Goal: Information Seeking & Learning: Learn about a topic

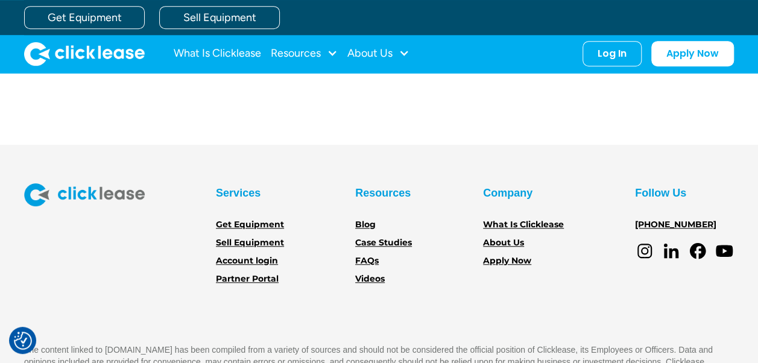
scroll to position [415, 0]
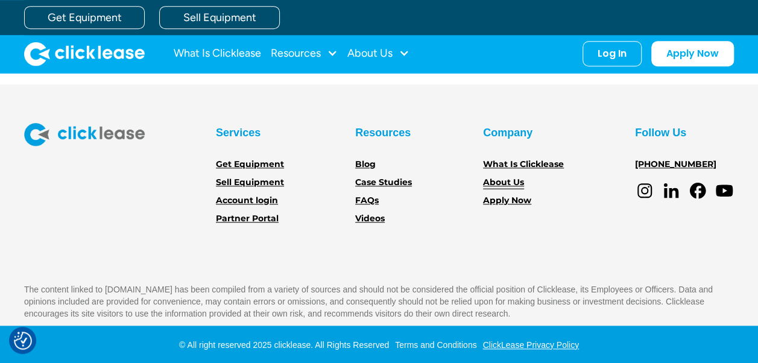
click at [493, 176] on link "About Us" at bounding box center [503, 182] width 41 height 13
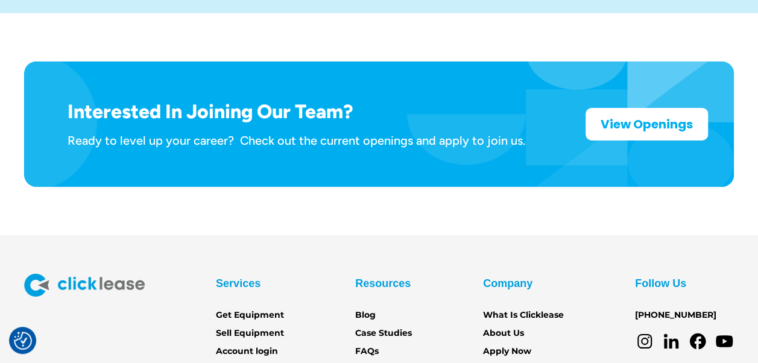
scroll to position [1982, 0]
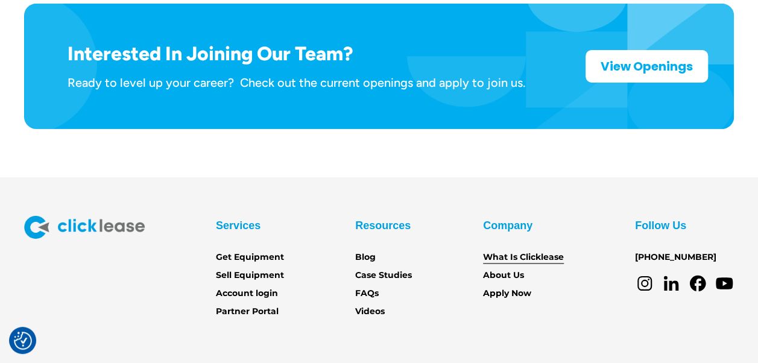
click at [547, 251] on link "What Is Clicklease" at bounding box center [523, 257] width 81 height 13
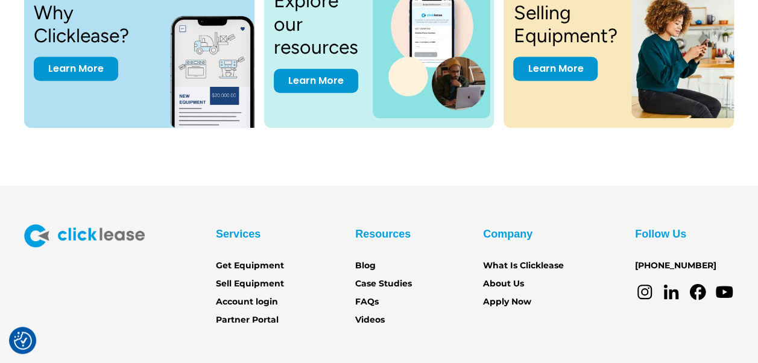
scroll to position [2604, 0]
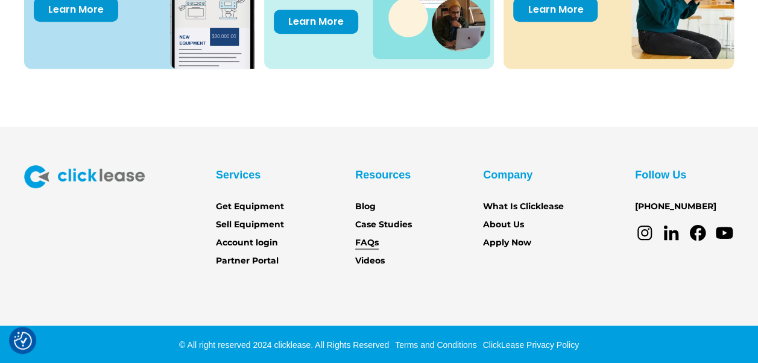
click at [363, 238] on link "FAQs" at bounding box center [367, 242] width 24 height 13
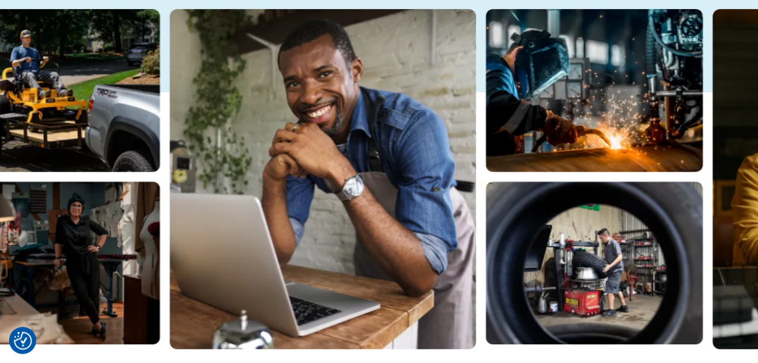
scroll to position [483, 0]
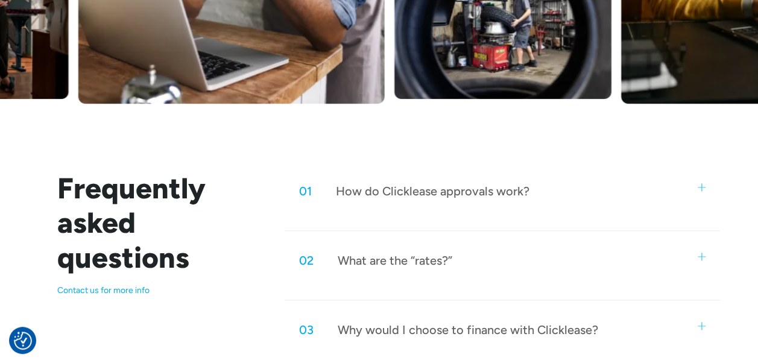
click at [416, 258] on div "What are the “rates?”" at bounding box center [395, 261] width 115 height 16
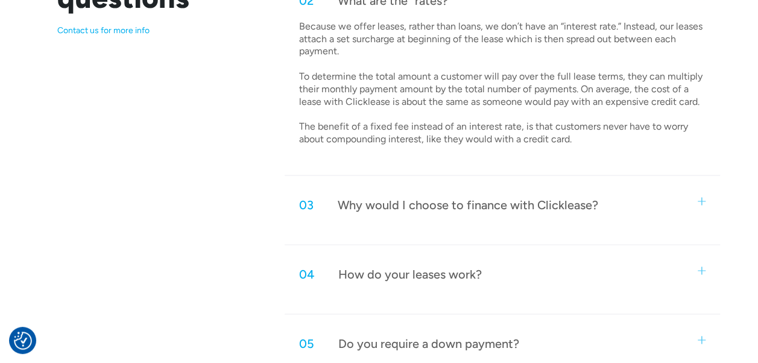
scroll to position [784, 0]
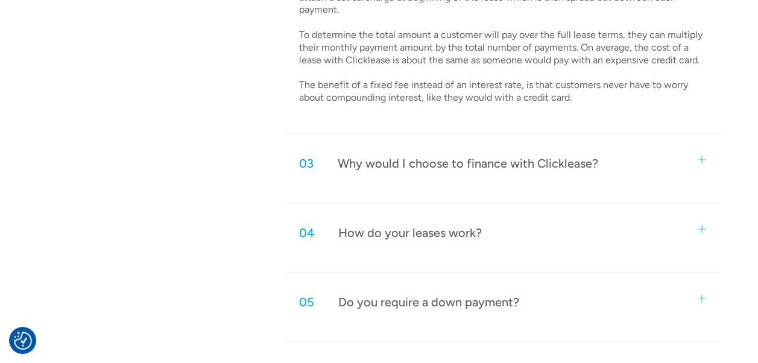
click at [532, 156] on div "Why would I choose to finance with Clicklease?" at bounding box center [468, 164] width 261 height 16
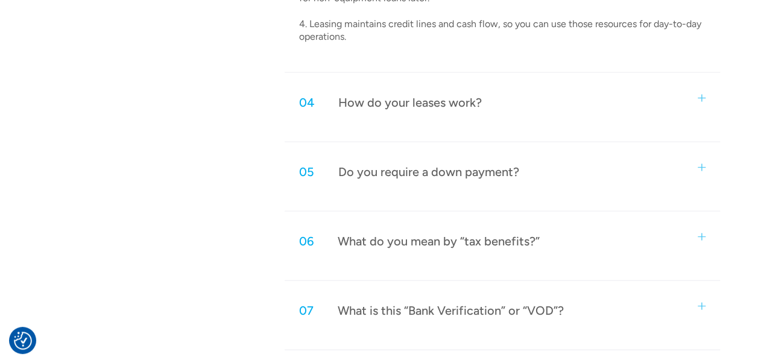
scroll to position [1146, 0]
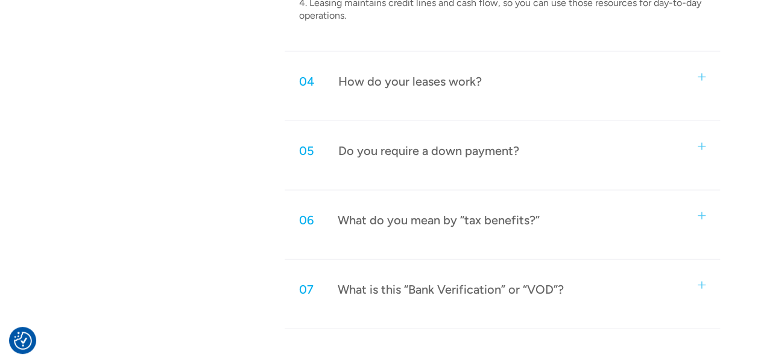
click at [440, 75] on div "How do your leases work?" at bounding box center [410, 82] width 144 height 16
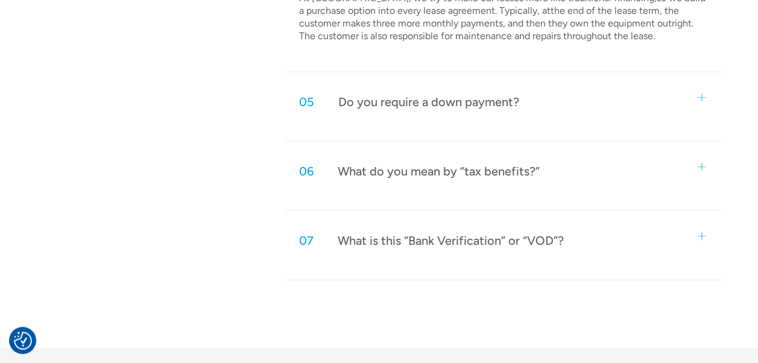
scroll to position [1448, 0]
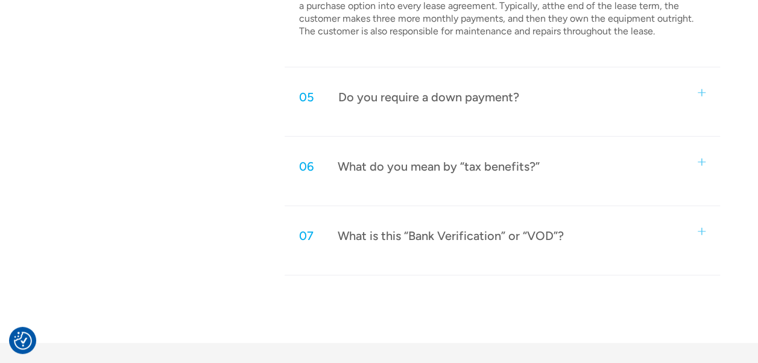
click at [405, 96] on div "Do you require a down payment?" at bounding box center [428, 97] width 181 height 16
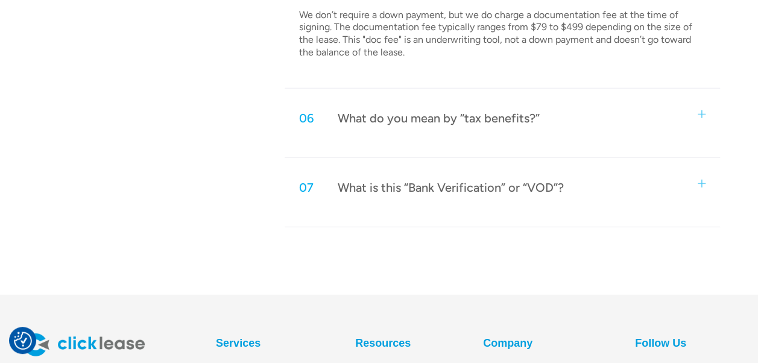
scroll to position [1629, 0]
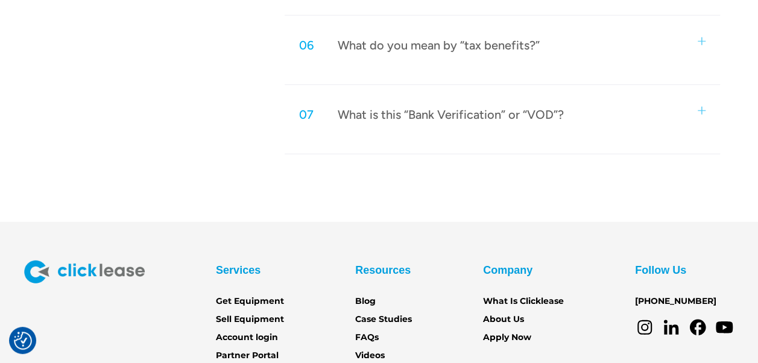
click at [408, 107] on div "What is this “Bank Verification” or “VOD”?" at bounding box center [451, 115] width 226 height 16
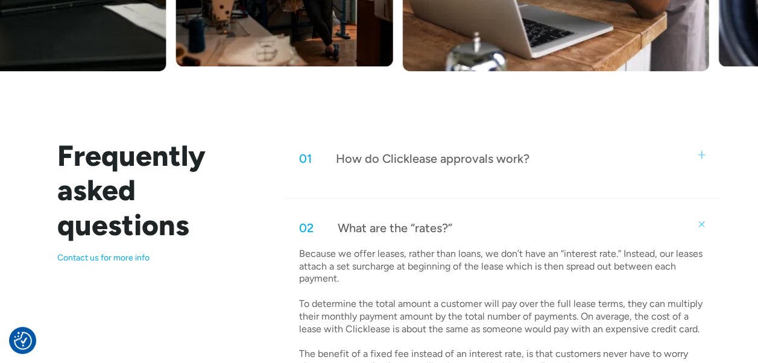
scroll to position [543, 0]
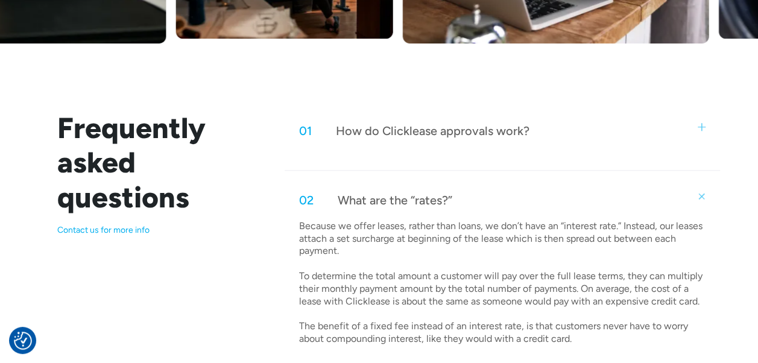
click at [413, 132] on div "How do Clicklease approvals work?" at bounding box center [433, 131] width 194 height 16
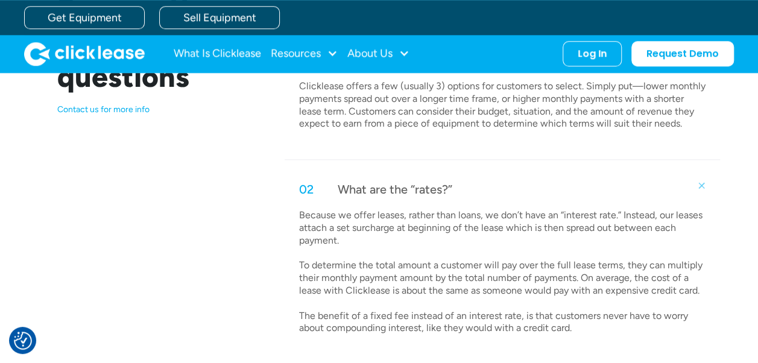
scroll to position [603, 0]
